Goal: Information Seeking & Learning: Learn about a topic

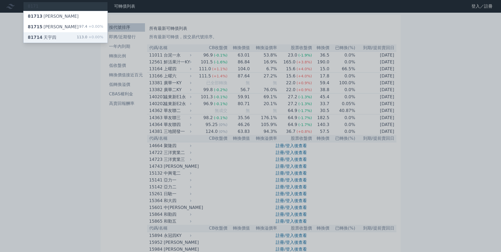
type input "8171"
click at [44, 38] on div "81714 [PERSON_NAME]" at bounding box center [42, 37] width 29 height 6
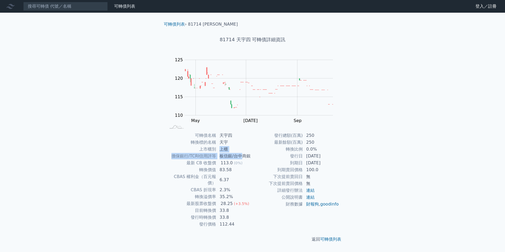
drag, startPoint x: 221, startPoint y: 151, endPoint x: 243, endPoint y: 155, distance: 22.6
click at [243, 155] on tbody "可轉債名稱 天宇四 轉換標的名稱 天宇 上市櫃別 上櫃 擔保銀行/TCRI信用評等 板信銀/台中商銀 最新 CB 收盤價 113.0 (0%) 轉換價值 83…" at bounding box center [209, 180] width 87 height 96
drag, startPoint x: 243, startPoint y: 155, endPoint x: 319, endPoint y: 153, distance: 76.4
click at [319, 153] on td "[DATE]" at bounding box center [321, 156] width 36 height 7
drag, startPoint x: 316, startPoint y: 155, endPoint x: 331, endPoint y: 155, distance: 14.5
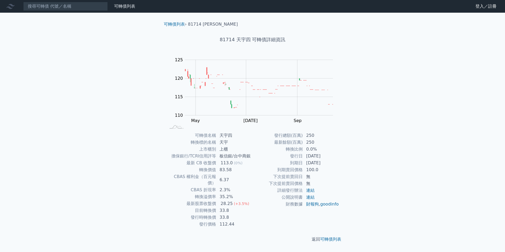
click at [331, 155] on td "[DATE]" at bounding box center [321, 156] width 36 height 7
drag, startPoint x: 331, startPoint y: 155, endPoint x: 315, endPoint y: 161, distance: 16.6
click at [315, 161] on td "[DATE]" at bounding box center [321, 163] width 36 height 7
click at [75, 3] on input at bounding box center [65, 6] width 85 height 9
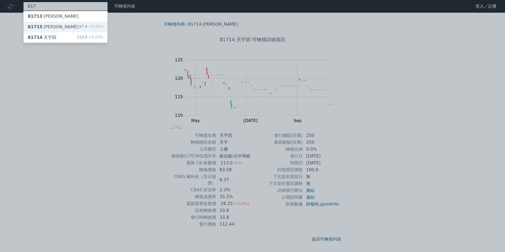
type input "817"
click at [63, 27] on div "81715 天宇五 97.4 +0.00%" at bounding box center [66, 27] width 84 height 11
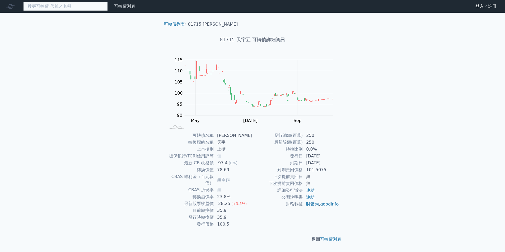
click at [69, 5] on input at bounding box center [65, 6] width 85 height 9
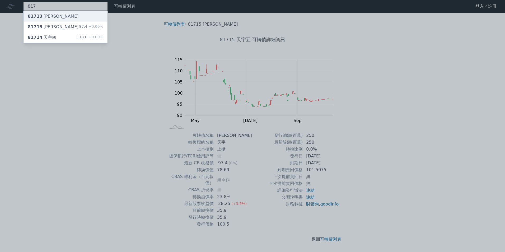
type input "817"
click at [67, 16] on div "81713 [PERSON_NAME]" at bounding box center [66, 16] width 84 height 11
